Goal: Check status: Check status

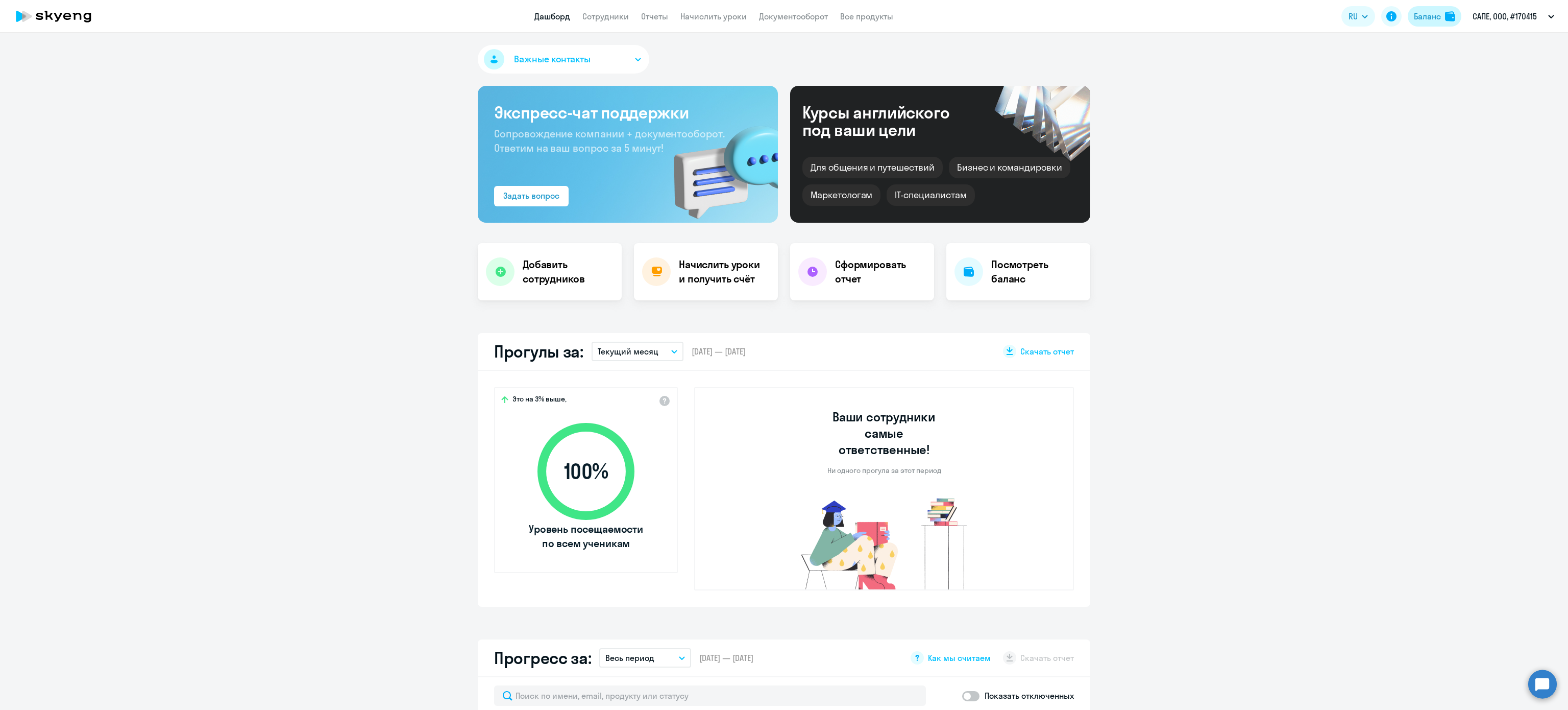
click at [1419, 18] on div "Баланс" at bounding box center [1428, 16] width 27 height 12
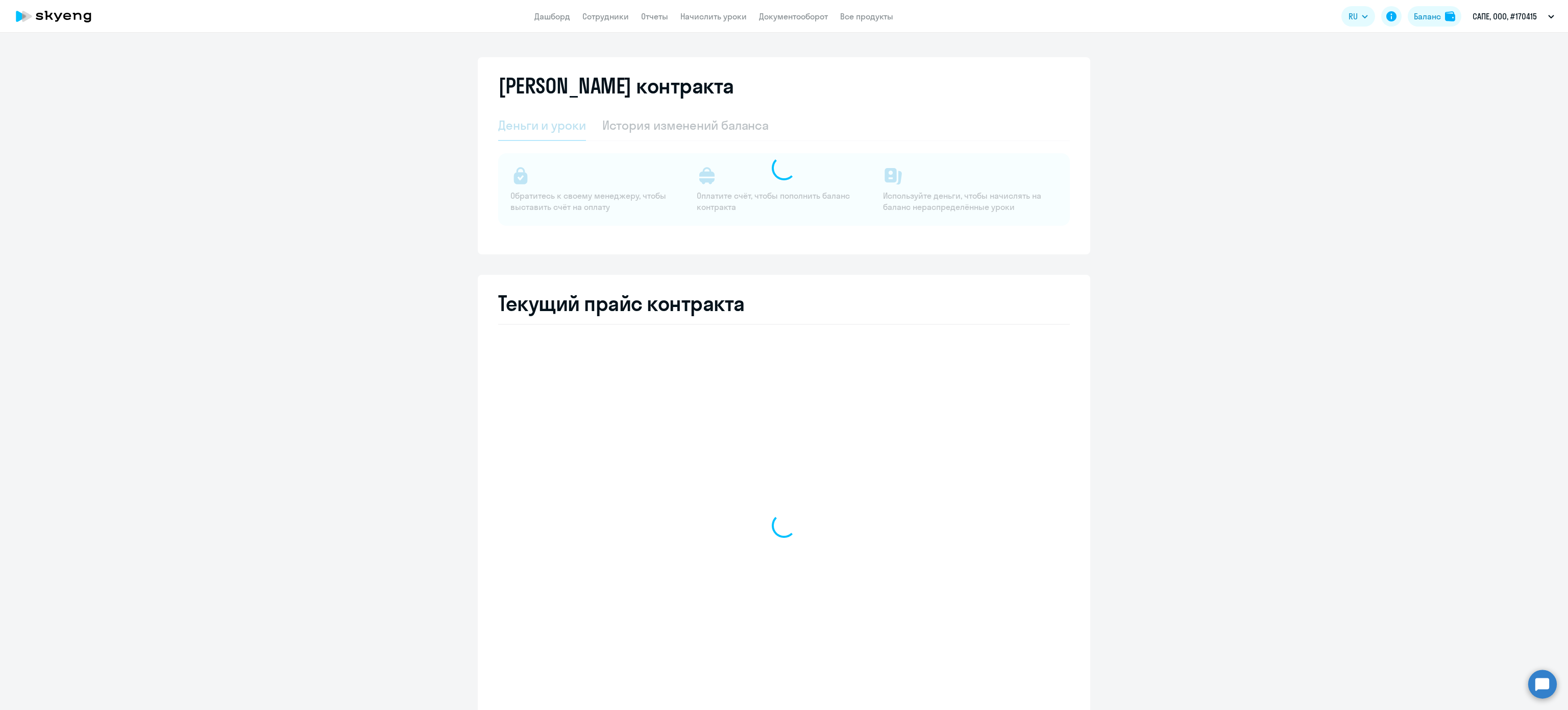
select select "english_adult_not_native_speaker"
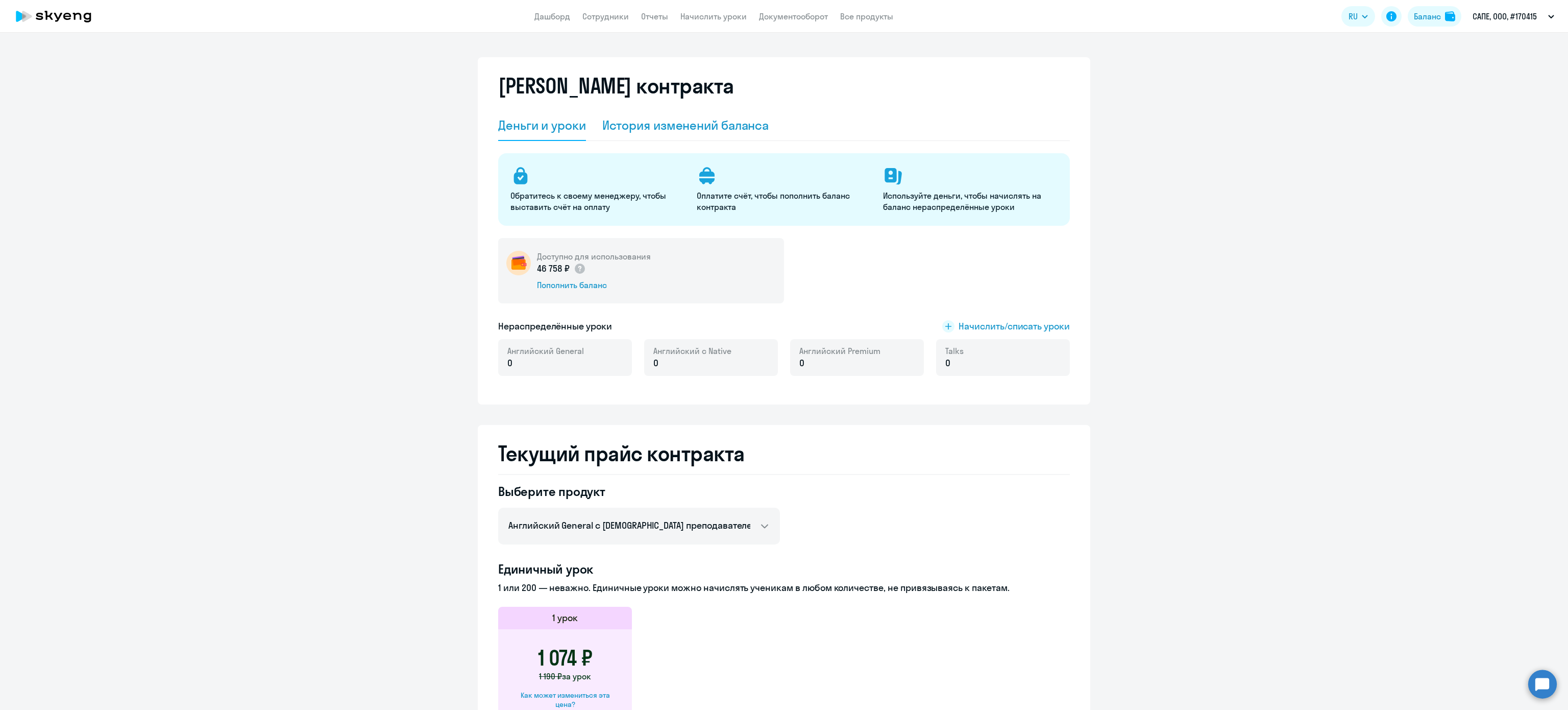
click at [682, 124] on div "История изменений баланса" at bounding box center [686, 125] width 167 height 16
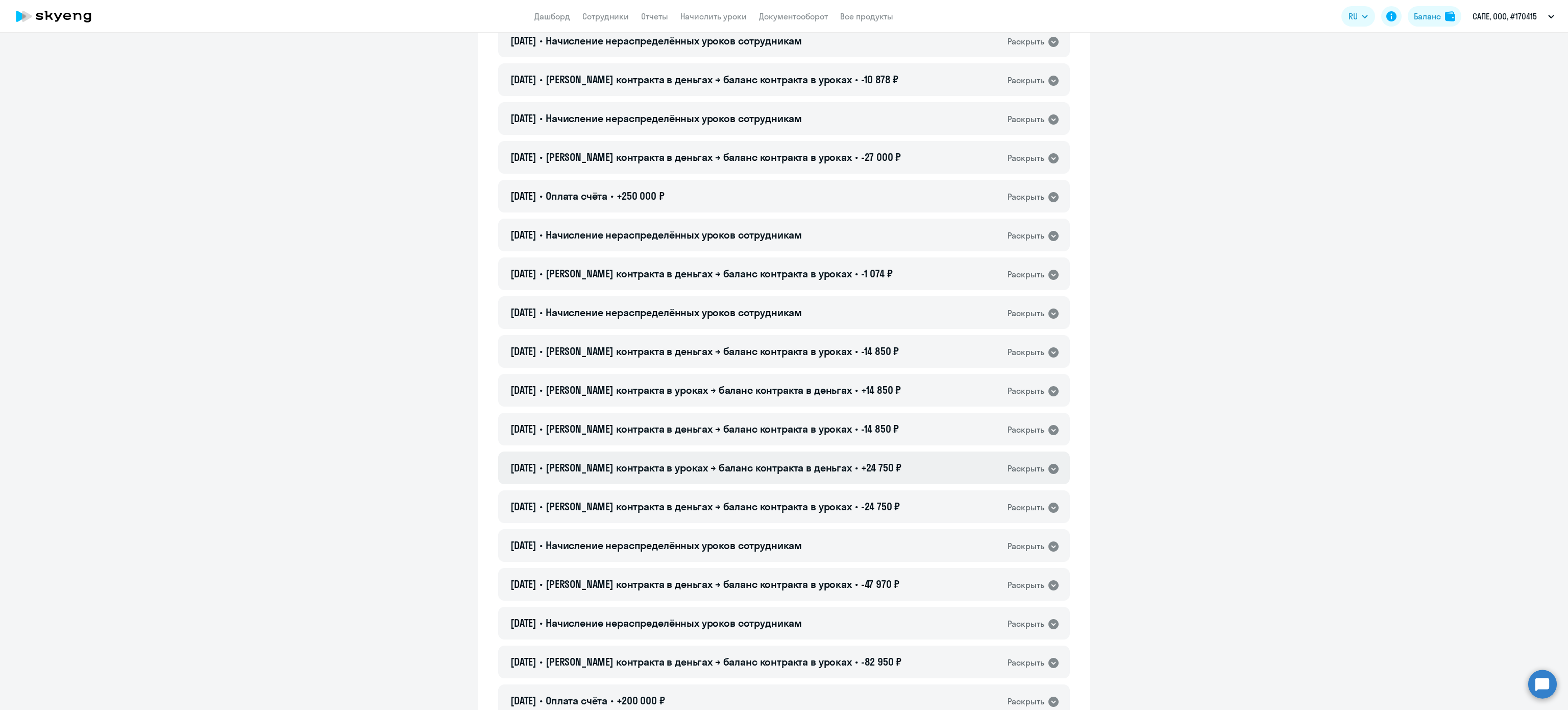
scroll to position [1635, 0]
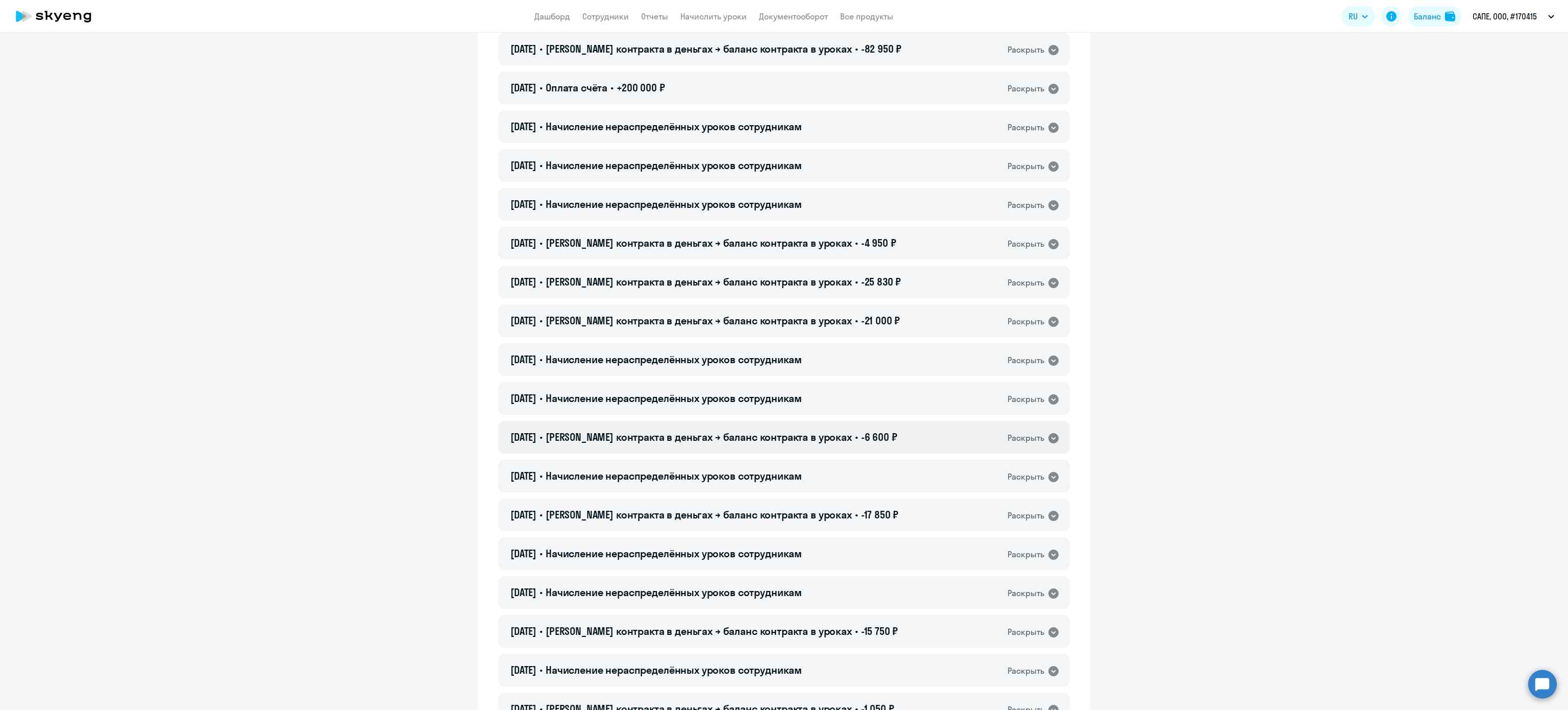
click at [723, 443] on h4 "[DATE] • Баланс контракта в деньгах → баланс контракта в уроках • -6 600 ₽" at bounding box center [704, 437] width 387 height 14
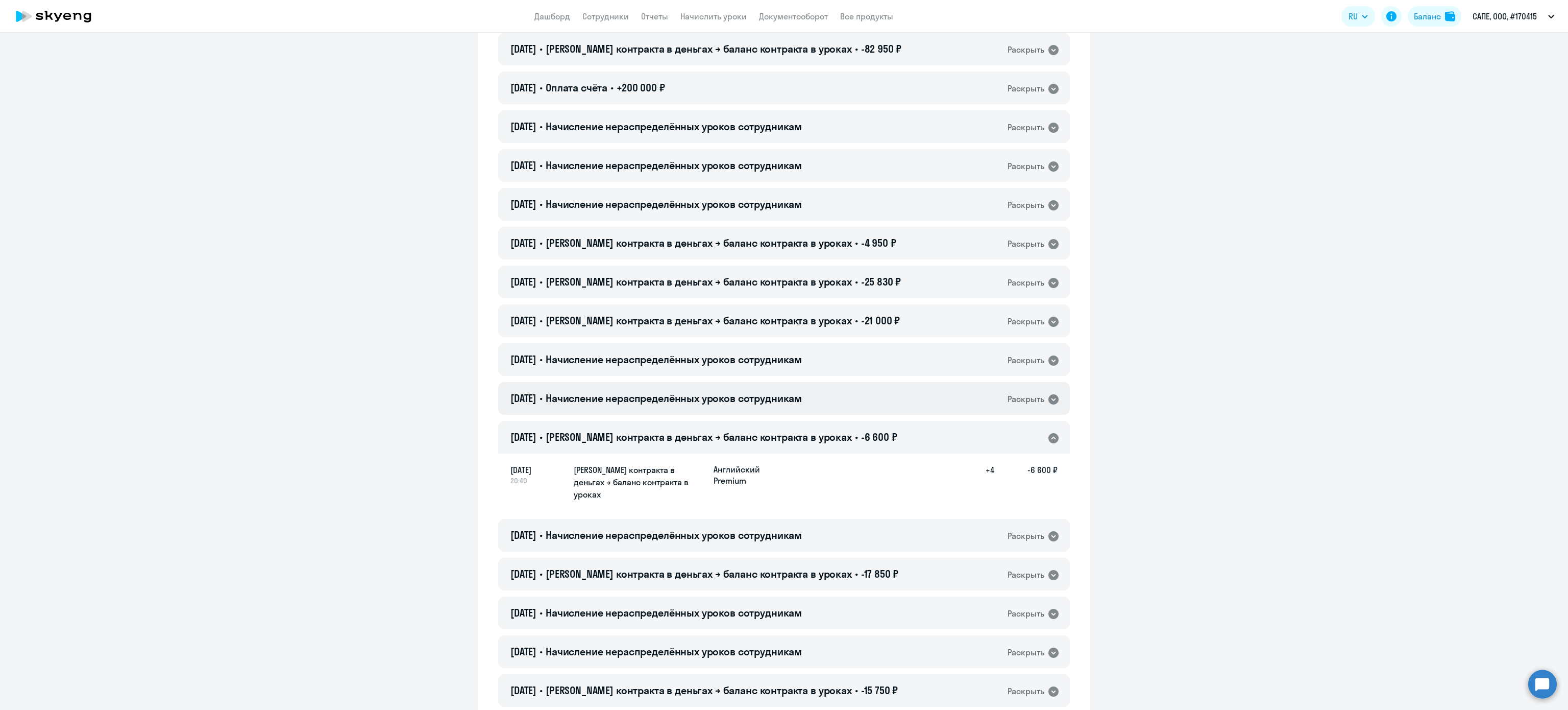
click at [707, 396] on span "Начисление нераспределённых уроков сотрудникам" at bounding box center [674, 398] width 256 height 13
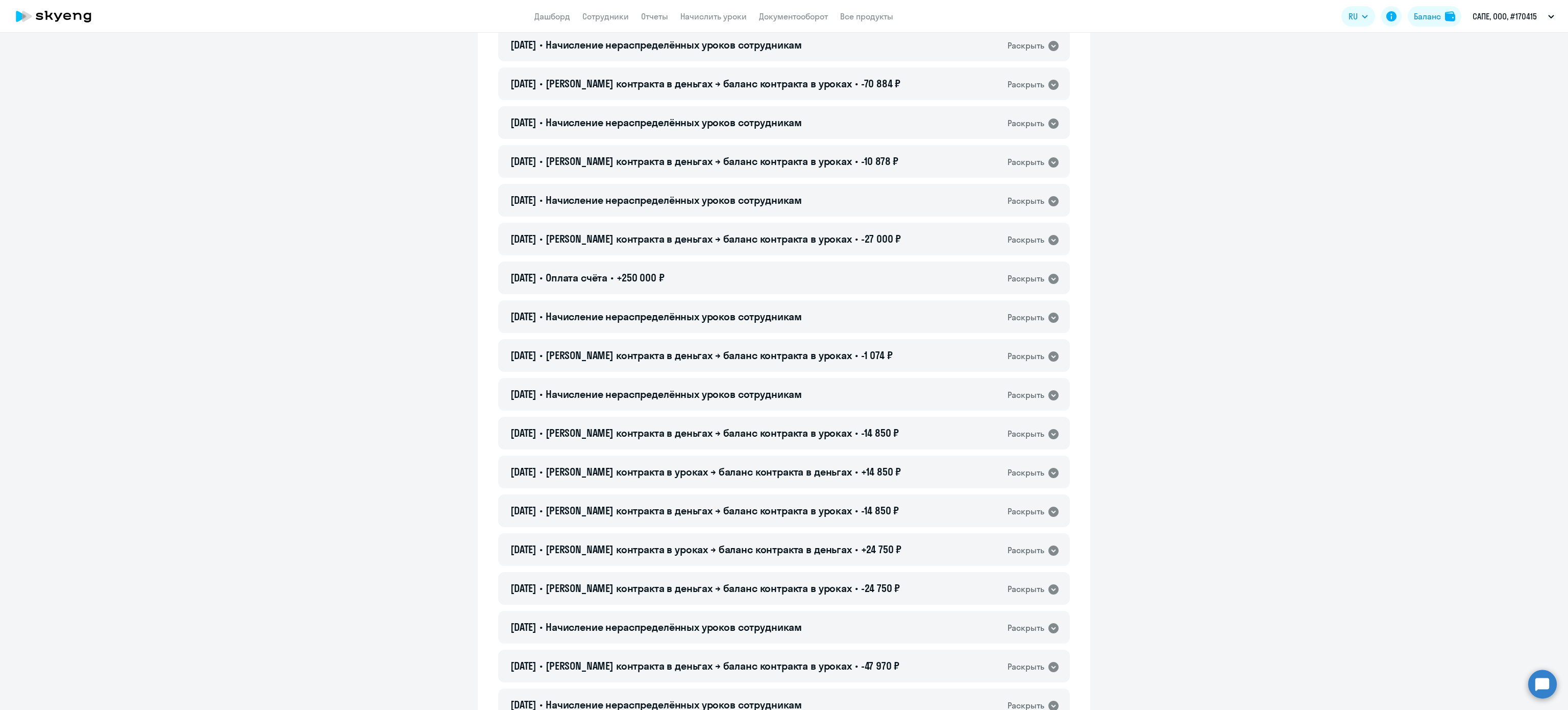
scroll to position [920, 0]
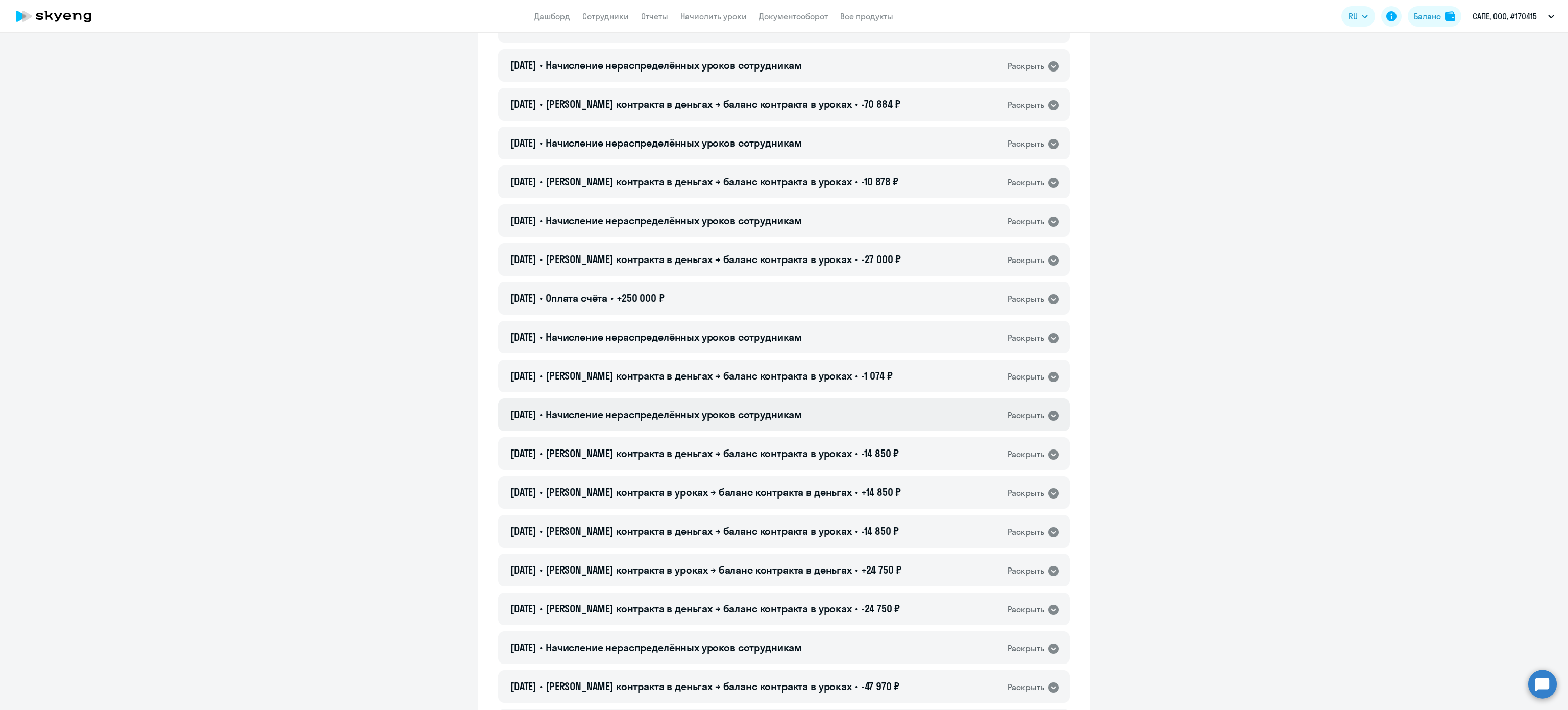
click at [802, 409] on span "Начисление нераспределённых уроков сотрудникам" at bounding box center [674, 414] width 256 height 13
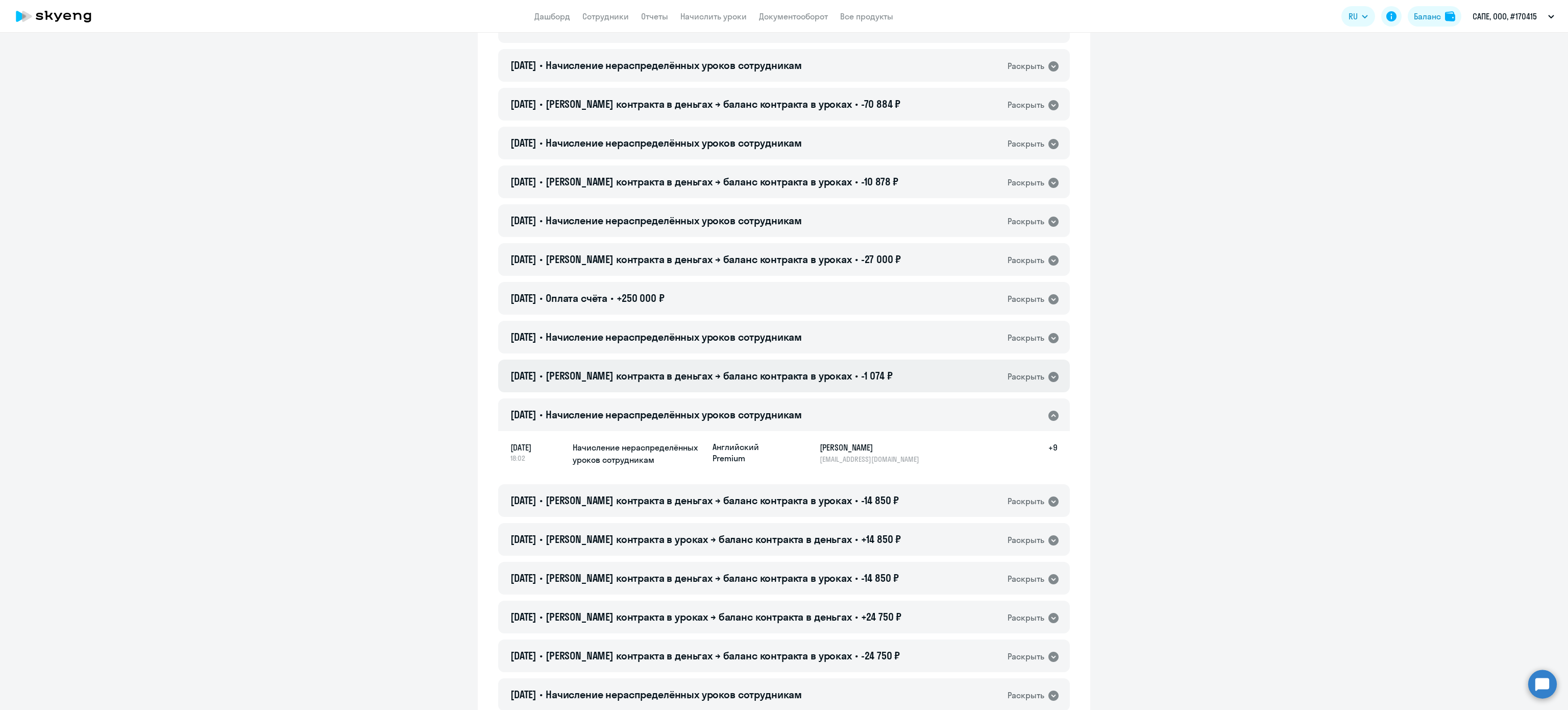
click at [782, 385] on div "[DATE] • Баланс контракта в деньгах → баланс контракта в уроках • -1 074 ₽ Раск…" at bounding box center [784, 375] width 572 height 32
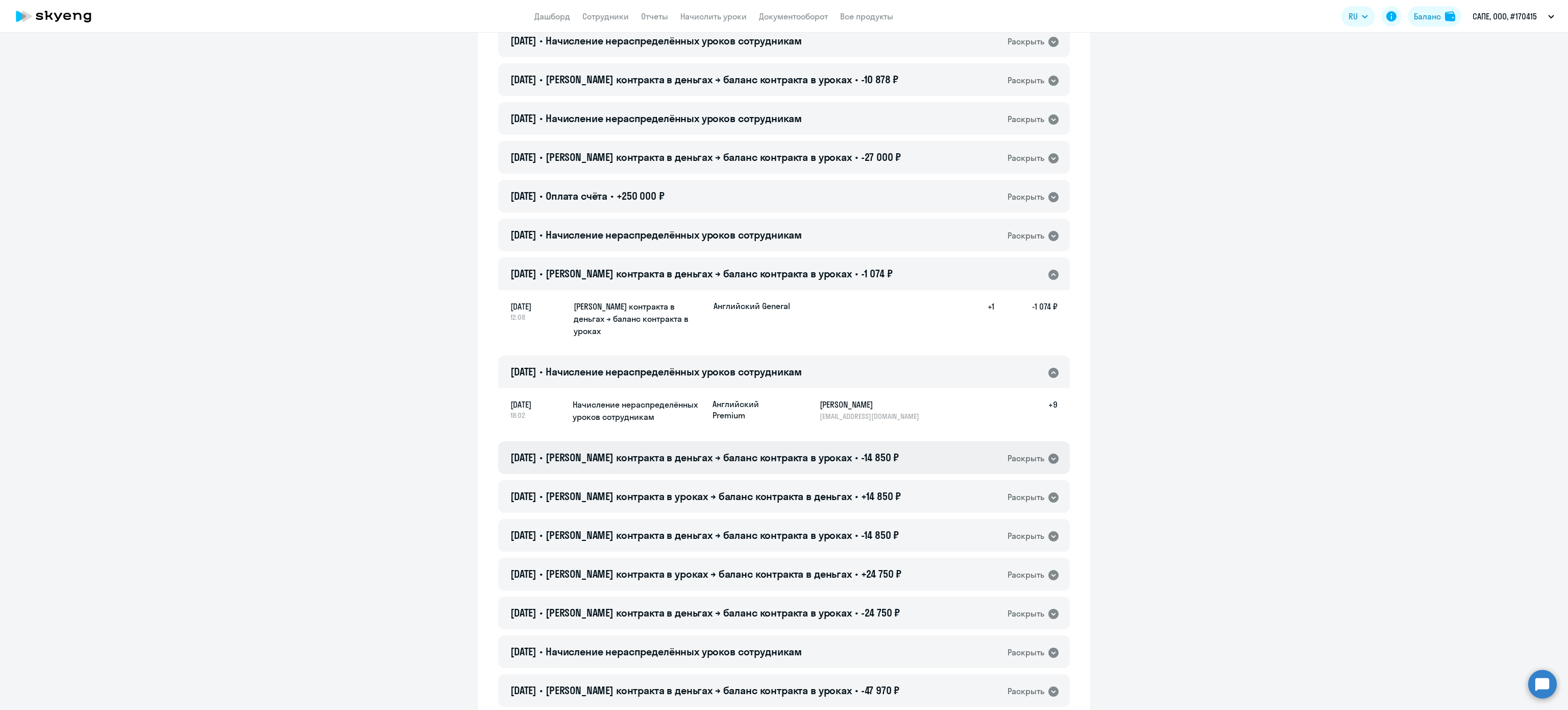
scroll to position [1124, 0]
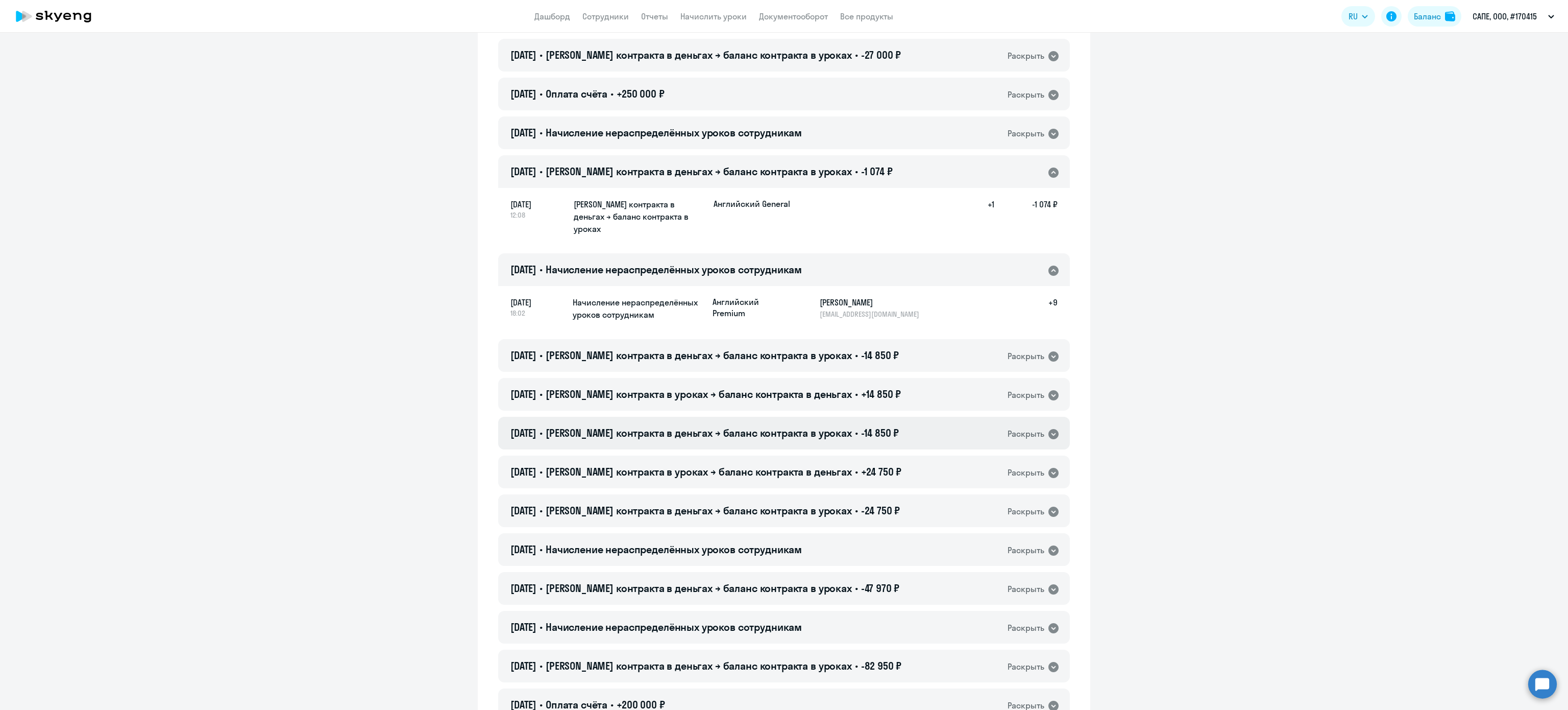
click at [708, 426] on span "[PERSON_NAME] контракта в деньгах → баланс контракта в уроках" at bounding box center [699, 433] width 306 height 13
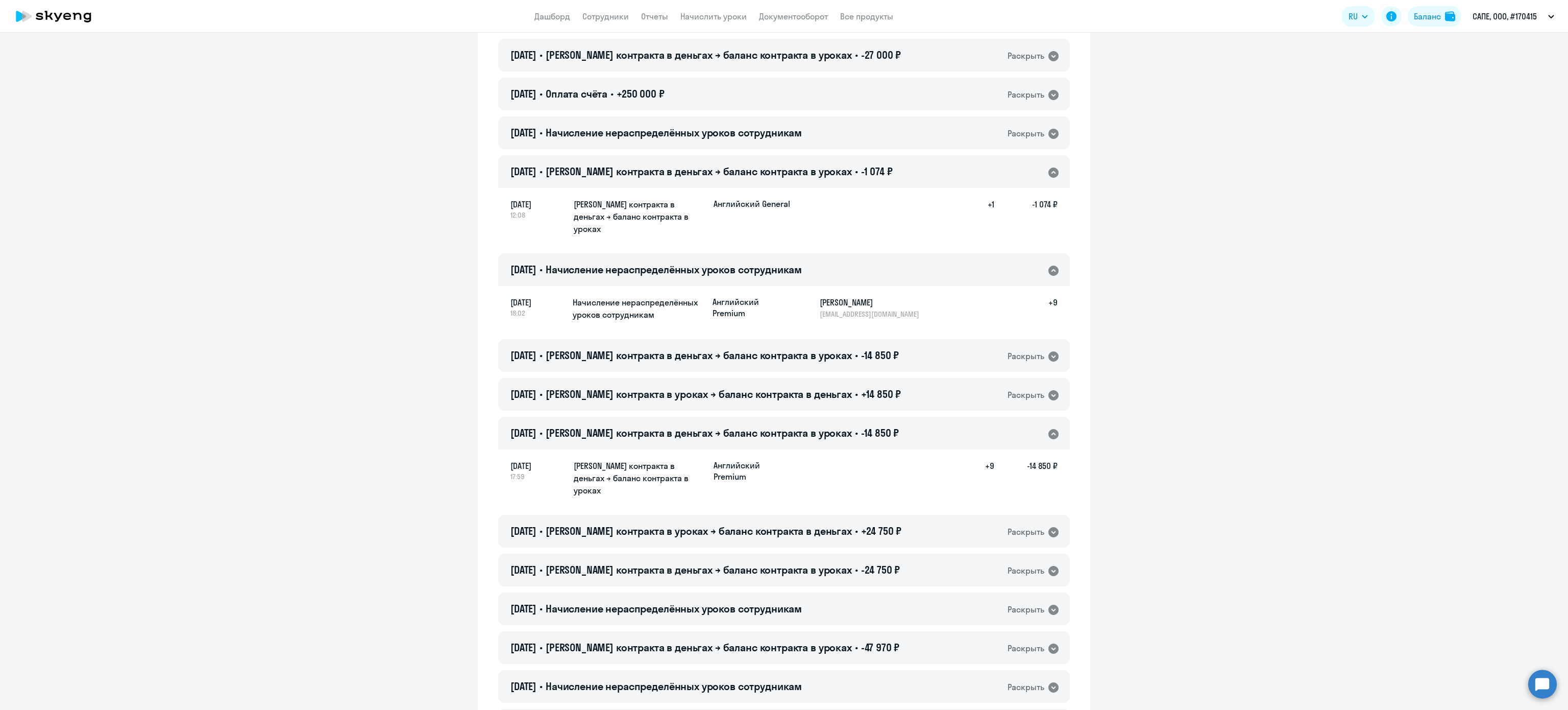
click at [708, 426] on span "[PERSON_NAME] контракта в деньгах → баланс контракта в уроках" at bounding box center [699, 433] width 306 height 13
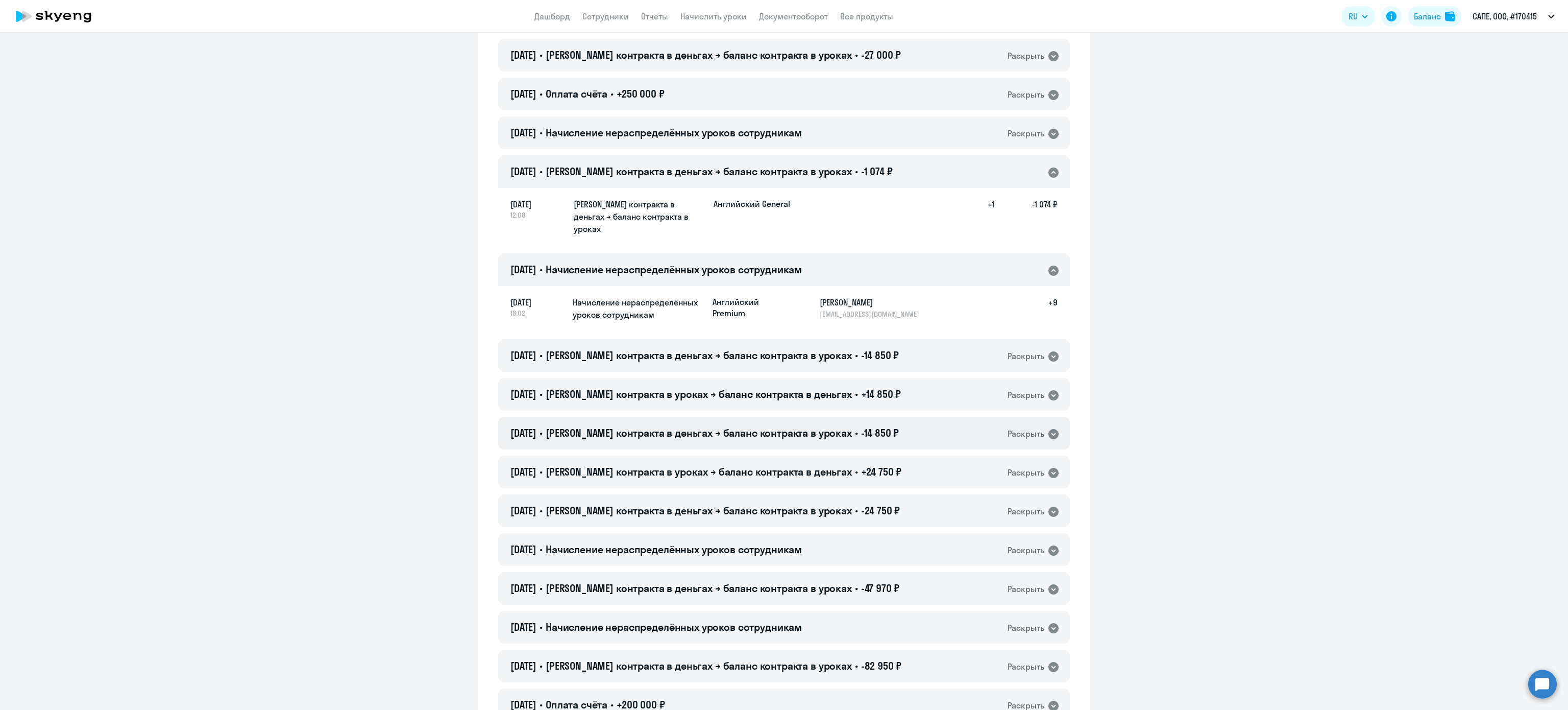
click at [708, 426] on span "[PERSON_NAME] контракта в деньгах → баланс контракта в уроках" at bounding box center [699, 433] width 306 height 13
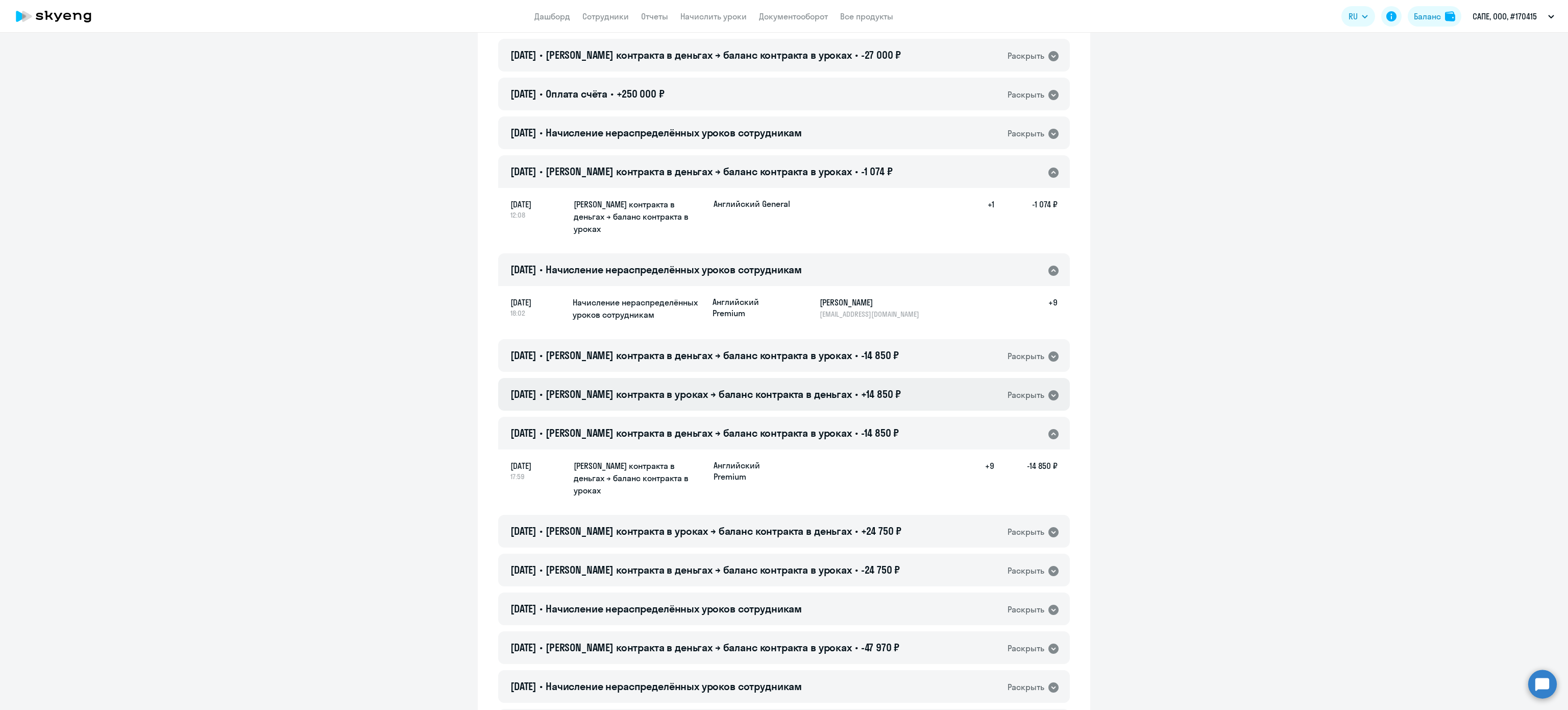
click at [735, 389] on h4 "[DATE] • Баланс контракта в уроках → баланс контракта в деньгах • +14 850 ₽" at bounding box center [706, 395] width 391 height 14
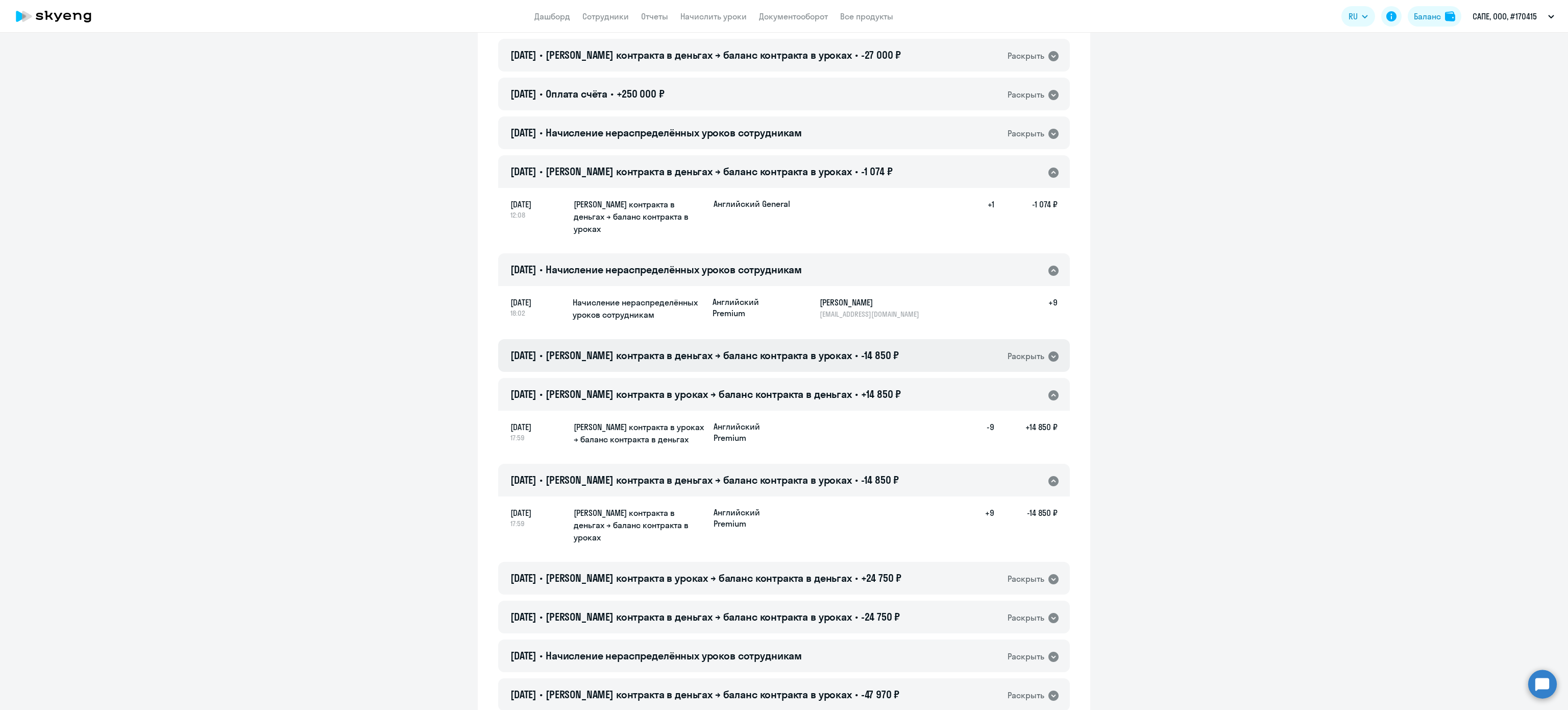
click at [721, 352] on div "[DATE] • Баланс контракта в деньгах → баланс контракта в уроках • -14 850 ₽ Рас…" at bounding box center [784, 356] width 572 height 32
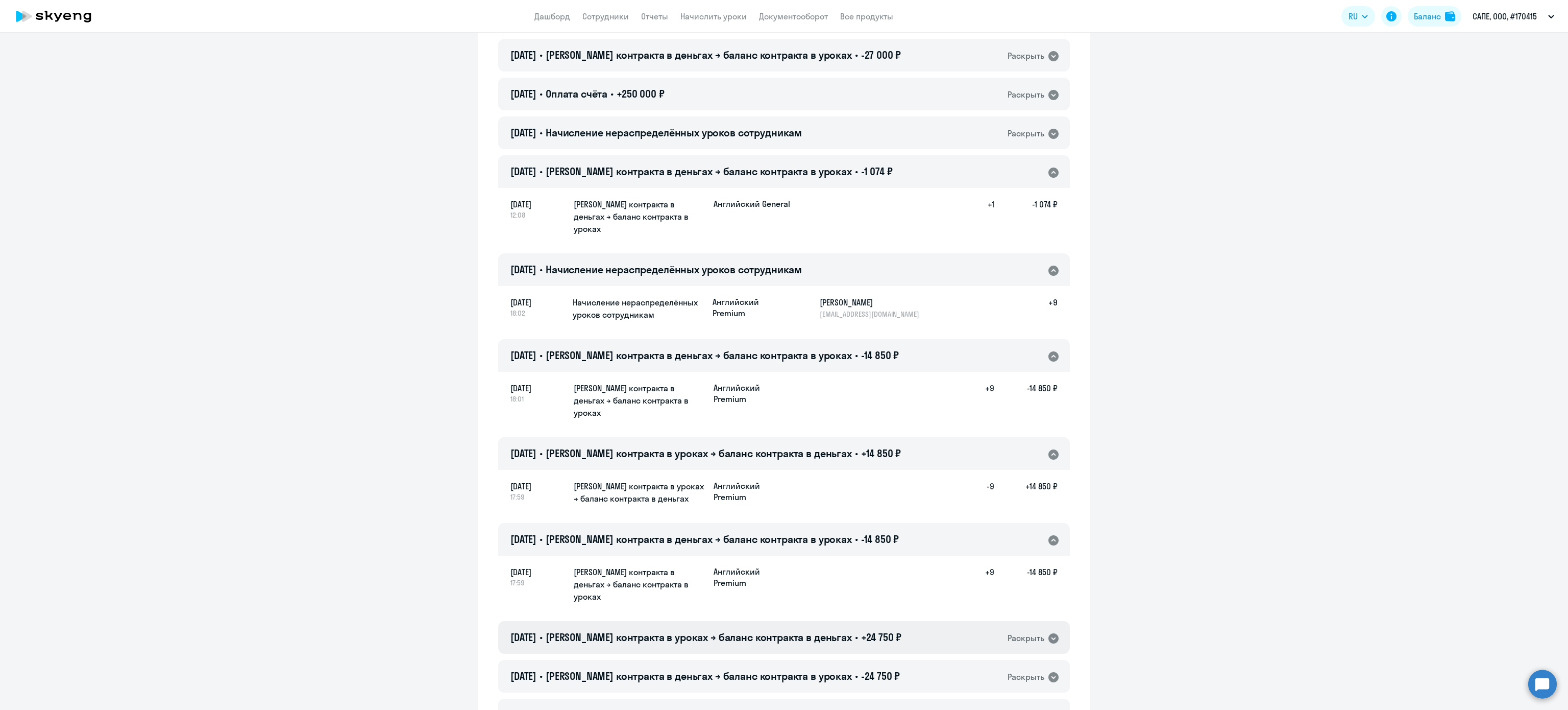
click at [840, 621] on div "[DATE] • Баланс контракта в уроках → баланс контракта в деньгах • +24 750 ₽ Рас…" at bounding box center [784, 637] width 572 height 32
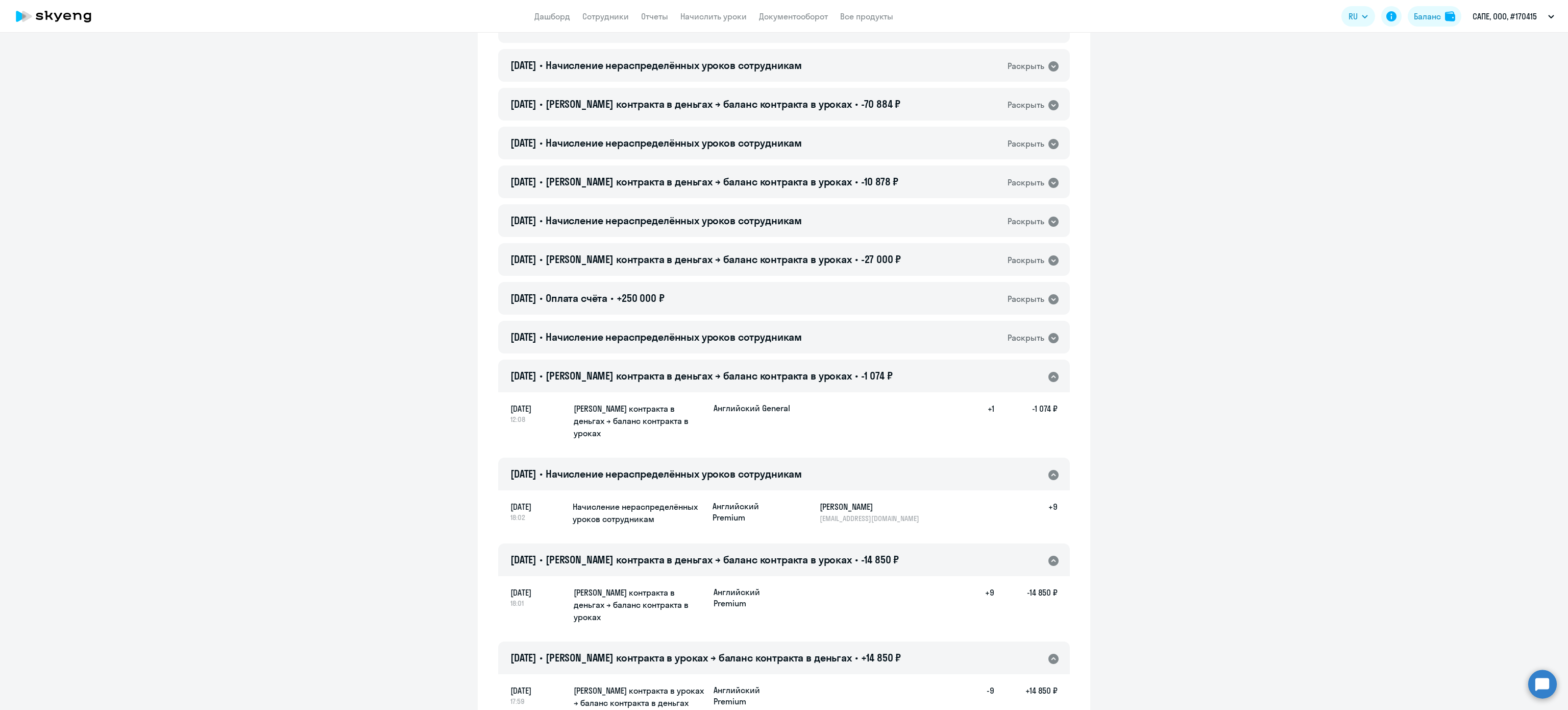
scroll to position [817, 0]
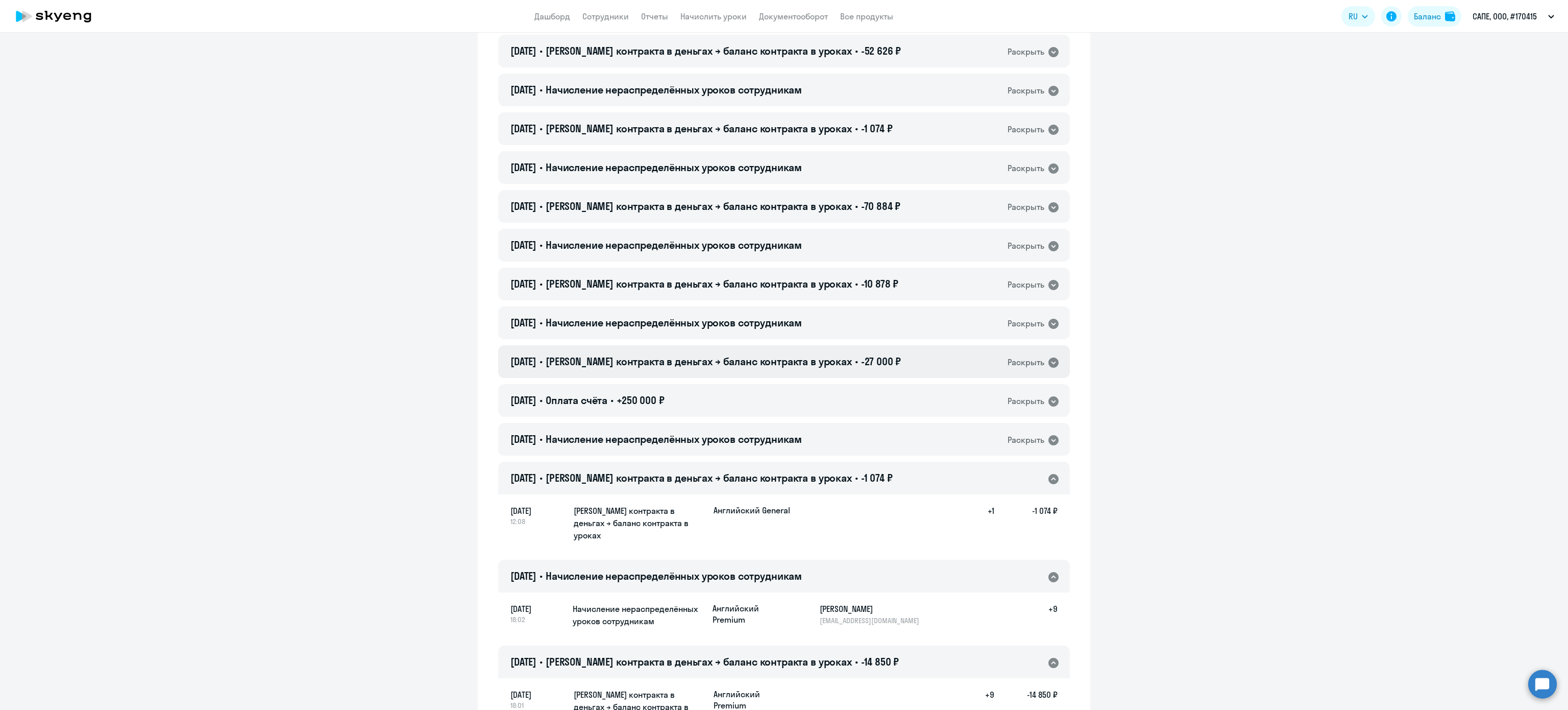
click at [794, 368] on div "[DATE] • Баланс контракта в деньгах → баланс контракта в уроках • -27 000 ₽ Рас…" at bounding box center [784, 361] width 572 height 32
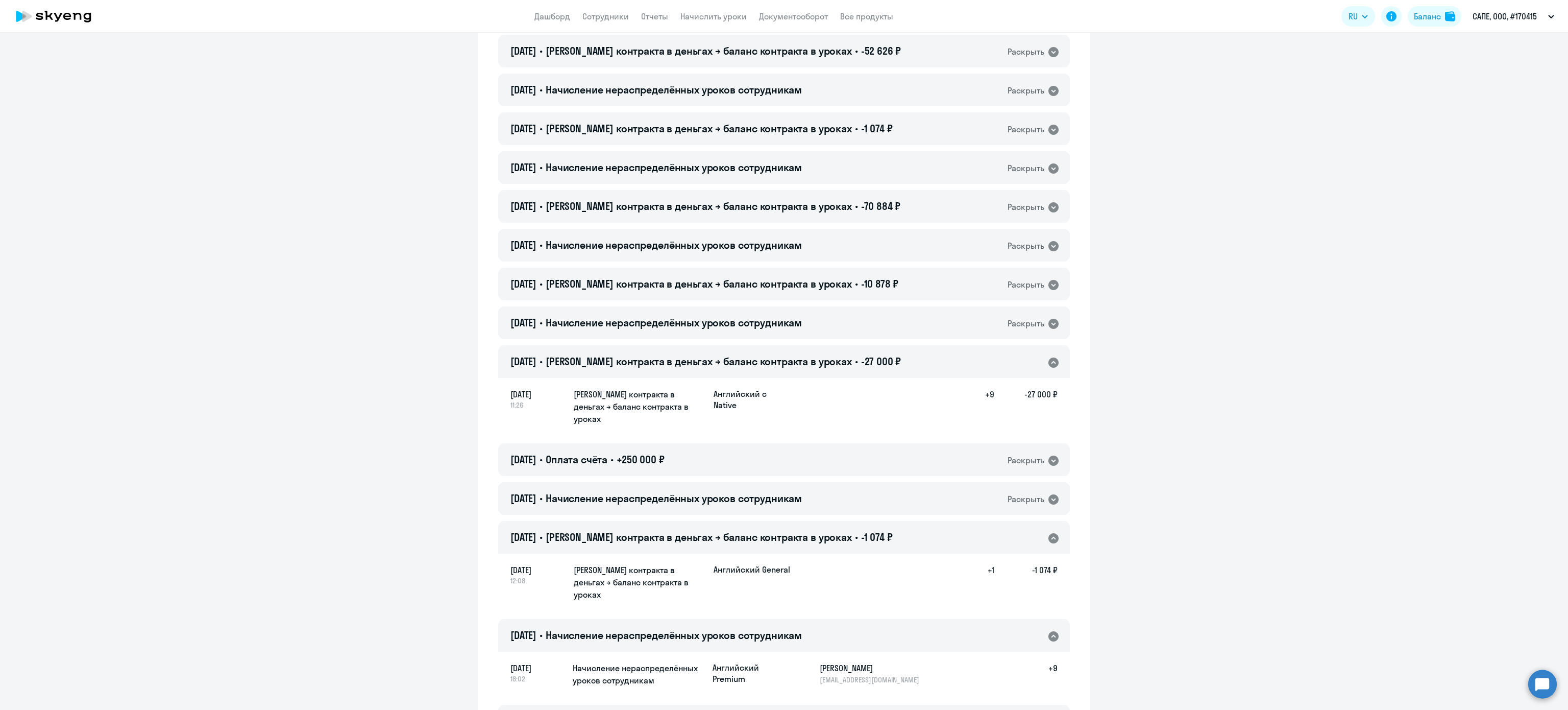
scroll to position [1021, 0]
